Goal: Download file/media

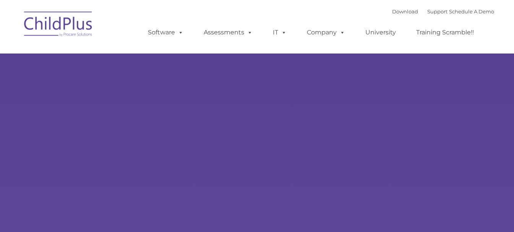
select select "MEDIUM"
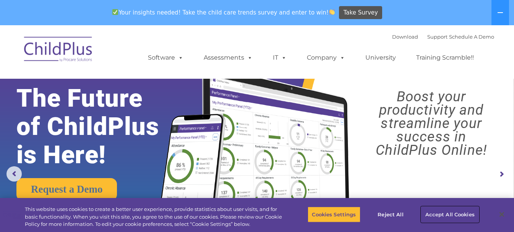
click at [440, 214] on button "Accept All Cookies" at bounding box center [450, 214] width 58 height 16
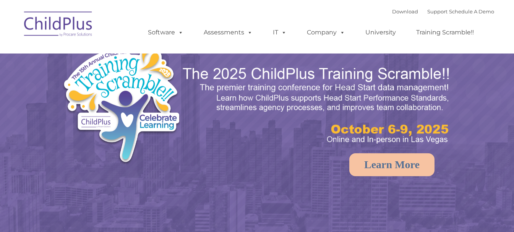
select select "MEDIUM"
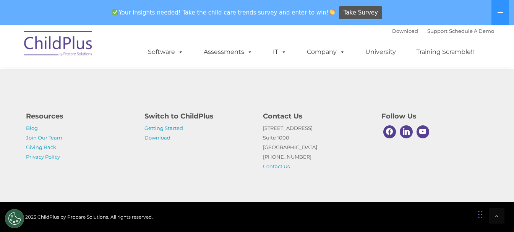
scroll to position [882, 0]
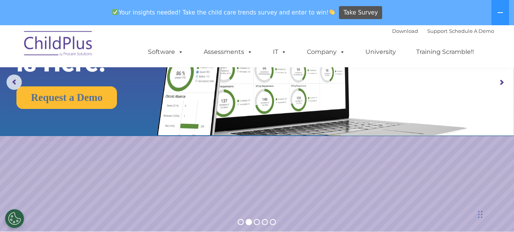
drag, startPoint x: 515, startPoint y: 40, endPoint x: 496, endPoint y: 54, distance: 23.6
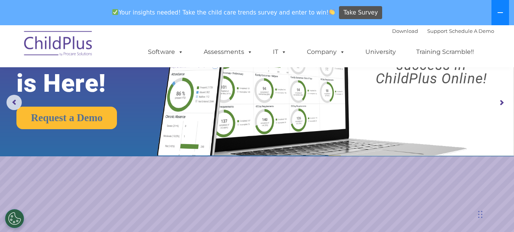
click at [502, 11] on icon at bounding box center [500, 13] width 6 height 6
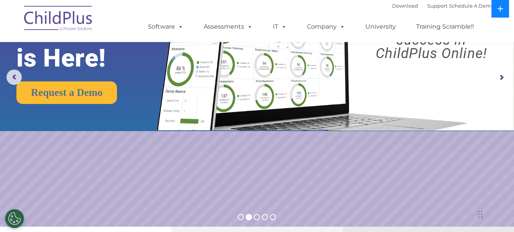
click at [502, 11] on icon at bounding box center [500, 9] width 6 height 6
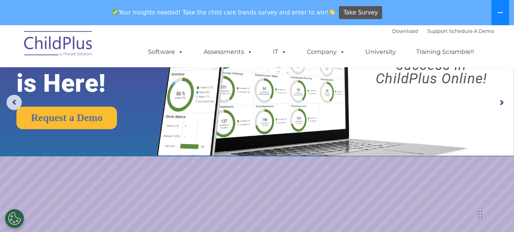
click at [502, 11] on icon at bounding box center [500, 13] width 6 height 6
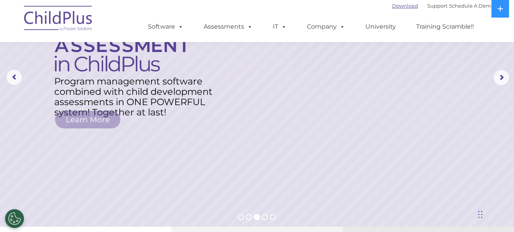
click at [399, 5] on link "Download" at bounding box center [405, 6] width 26 height 6
